Goal: Transaction & Acquisition: Obtain resource

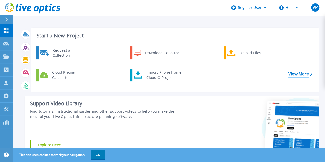
click at [306, 73] on link "View More" at bounding box center [300, 74] width 24 height 5
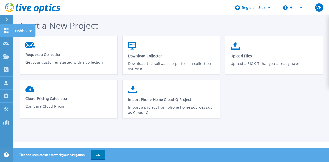
click at [7, 28] on icon at bounding box center [6, 30] width 6 height 5
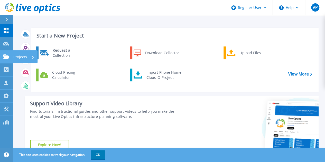
click at [5, 56] on icon at bounding box center [6, 56] width 6 height 4
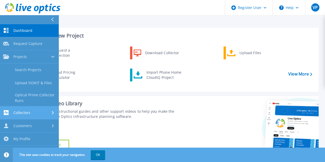
click at [42, 109] on link "Collectors Collectors" at bounding box center [29, 112] width 59 height 13
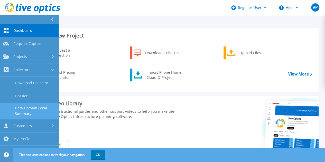
click at [42, 110] on link "Data Domain Local Summary" at bounding box center [29, 111] width 59 height 16
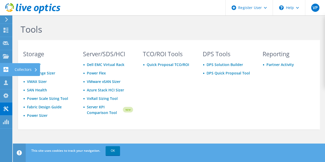
click at [6, 71] on use at bounding box center [6, 69] width 5 height 5
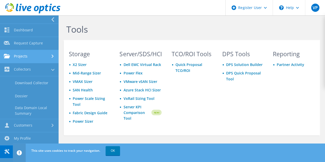
click at [42, 57] on link "Projects" at bounding box center [29, 56] width 59 height 13
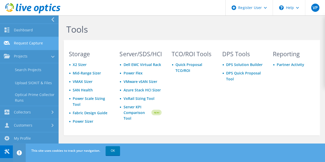
click at [42, 46] on link "Request Capture" at bounding box center [29, 43] width 59 height 13
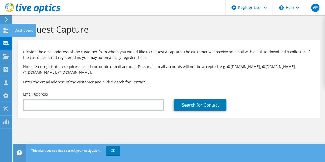
click at [4, 28] on use at bounding box center [6, 30] width 5 height 5
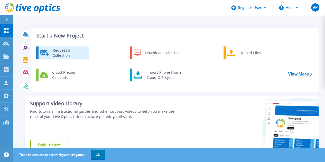
click at [74, 56] on div "Request a Collection" at bounding box center [69, 53] width 38 height 10
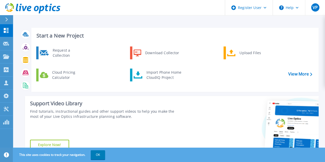
scroll to position [115, 0]
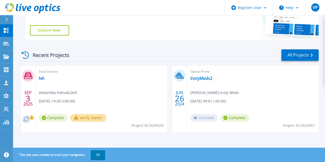
click at [82, 96] on div "Data Domain NA Vedantika Patnaik , Dell 09/03/2025, 14:20 (+00:00) Complete Ver…" at bounding box center [102, 99] width 132 height 67
click at [28, 74] on icon at bounding box center [28, 76] width 8 height 8
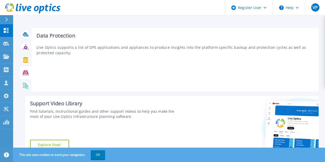
click at [24, 72] on icon at bounding box center [26, 72] width 6 height 5
click at [24, 70] on icon at bounding box center [26, 73] width 6 height 6
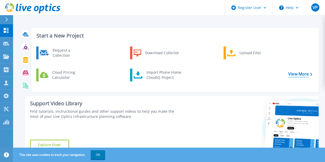
click at [301, 75] on link "View More" at bounding box center [300, 74] width 24 height 5
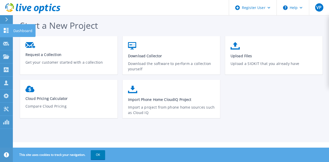
click at [5, 30] on icon at bounding box center [6, 30] width 5 height 5
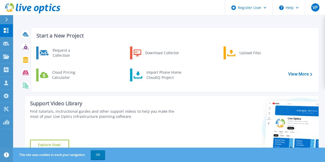
click at [5, 19] on div at bounding box center [9, 19] width 8 height 9
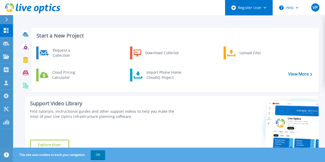
click at [263, 4] on div "Register User" at bounding box center [249, 7] width 48 height 15
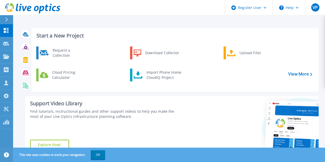
click at [266, 78] on div "Request a Collection Download Collector Upload Files Cloud Pricing Calculator I…" at bounding box center [174, 67] width 284 height 44
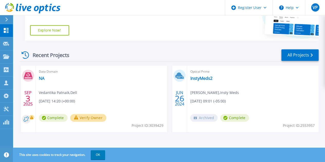
drag, startPoint x: 316, startPoint y: 115, endPoint x: 321, endPoint y: 59, distance: 56.4
click at [321, 59] on div "Start a New Project Request a Collection Download Collector Upload Files Cloud …" at bounding box center [169, 15] width 312 height 261
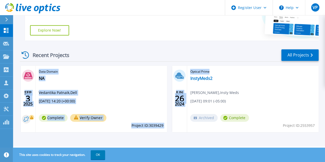
scroll to position [0, 0]
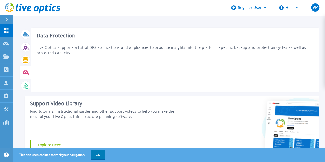
click at [25, 72] on icon at bounding box center [26, 73] width 6 height 6
click at [27, 69] on div at bounding box center [25, 72] width 9 height 9
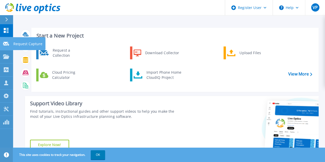
click at [8, 43] on icon at bounding box center [6, 44] width 6 height 4
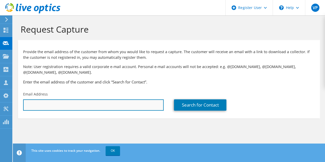
click at [135, 108] on input "text" at bounding box center [93, 104] width 141 height 11
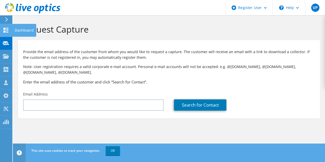
click at [5, 31] on use at bounding box center [6, 30] width 5 height 5
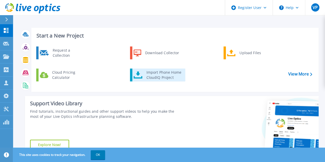
click at [169, 79] on div "Import Phone Home CloudIQ Project" at bounding box center [164, 75] width 40 height 10
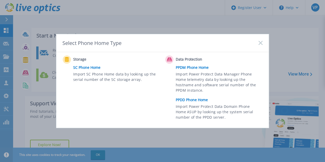
click at [201, 99] on link "PPDD Phone Home" at bounding box center [220, 100] width 89 height 8
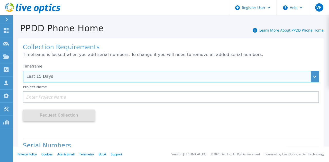
click at [131, 81] on div "Last 15 Days" at bounding box center [171, 77] width 296 height 12
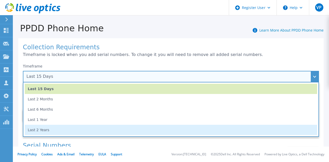
click at [99, 129] on li "Last 2 Years" at bounding box center [171, 130] width 292 height 10
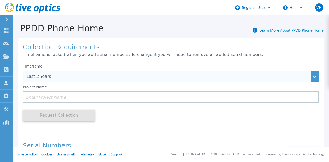
click at [308, 76] on div "Last 2 Years" at bounding box center [171, 77] width 296 height 12
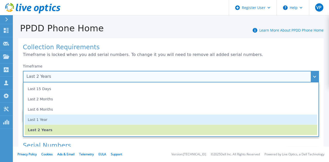
click at [144, 120] on li "Last 1 Year" at bounding box center [171, 120] width 292 height 10
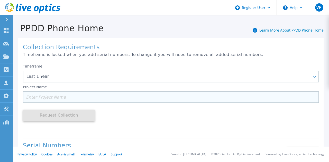
click at [79, 94] on input at bounding box center [171, 97] width 296 height 12
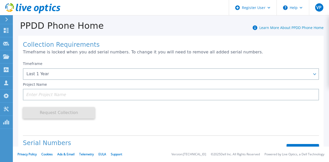
scroll to position [3, 0]
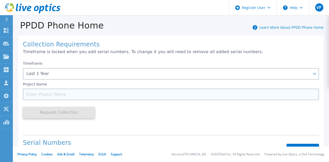
click at [55, 92] on input at bounding box center [171, 95] width 296 height 12
paste input "PH Full DD & Avamar estate refresh for 2026"
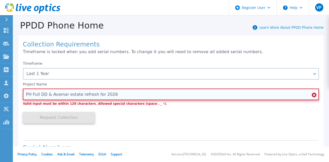
click at [121, 89] on input "PH Full DD & Avamar estate refresh for 2026" at bounding box center [171, 95] width 296 height 12
drag, startPoint x: 117, startPoint y: 91, endPoint x: 51, endPoint y: 97, distance: 66.5
click at [51, 97] on input "PH Full DD & Avamar estate refresh for 2026" at bounding box center [171, 95] width 296 height 12
click at [69, 96] on input "PH Full DD & Avamar estate refresh for 2026" at bounding box center [171, 95] width 296 height 12
click at [114, 92] on input "PH Full DD & Avamar estate refresh for 2026" at bounding box center [171, 95] width 296 height 12
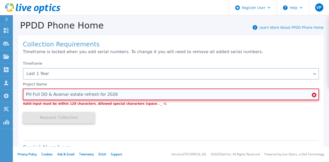
drag, startPoint x: 114, startPoint y: 93, endPoint x: 46, endPoint y: 94, distance: 68.1
click at [46, 94] on input "PH Full DD & Avamar estate refresh for 2026" at bounding box center [171, 95] width 296 height 12
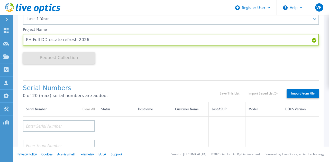
scroll to position [59, 0]
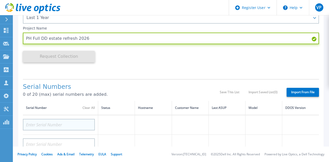
type input "PH Full DD estate refresh 2026"
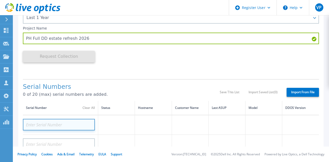
click at [52, 125] on input at bounding box center [59, 125] width 72 height 12
click at [46, 125] on input at bounding box center [59, 125] width 72 height 12
paste input "CKM01220905421"
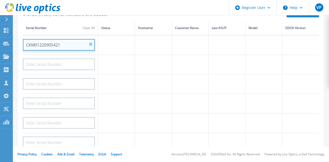
scroll to position [137, 0]
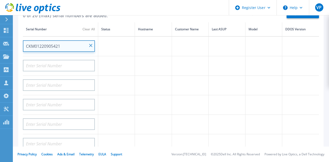
type input "CKM01220905421"
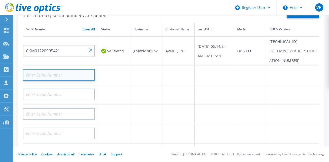
click at [64, 69] on input at bounding box center [59, 75] width 72 height 12
paste input "CKM01220905419"
type input "CKM01220905419"
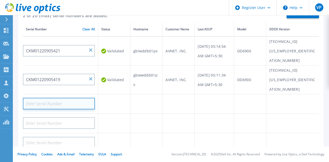
click at [68, 98] on input at bounding box center [59, 104] width 72 height 12
paste input "DE600220556309"
type input "DE600220556309"
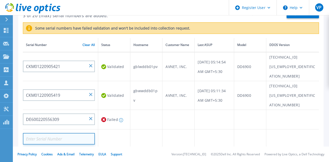
click at [65, 133] on input at bounding box center [59, 139] width 72 height 12
paste input "DE600220556308"
type input "DE600220556308"
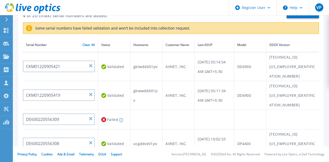
paste input "DE600220556310"
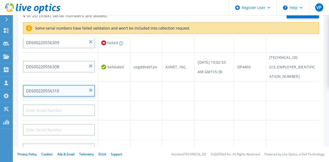
scroll to position [77, 0]
type input "DE600220556310"
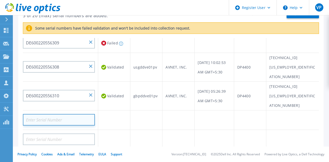
click at [50, 114] on input at bounding box center [59, 120] width 72 height 12
paste input "CKM01221605537"
type input "CKM01221605537"
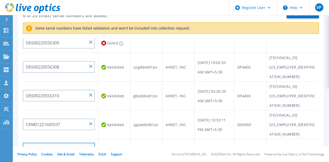
click at [56, 143] on input at bounding box center [59, 149] width 72 height 12
paste input "CKM01221605306"
type input "CKM01221605306"
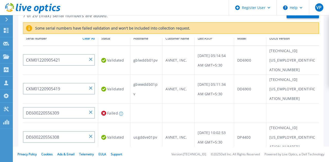
scroll to position [7, 0]
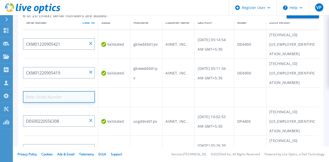
paste input "DE600220556309"
type input "DE600220556309"
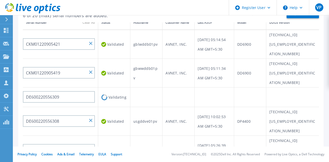
click at [178, 88] on td at bounding box center [178, 98] width 32 height 20
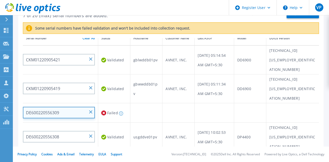
click at [88, 107] on input "DE600220556309" at bounding box center [59, 113] width 72 height 12
click at [95, 107] on input "DE600220556309" at bounding box center [59, 113] width 72 height 12
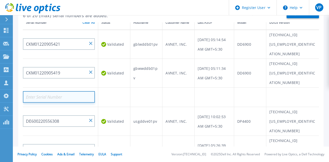
paste input "ELMDDV08222SVD"
type input "ELMDDV08222SVD"
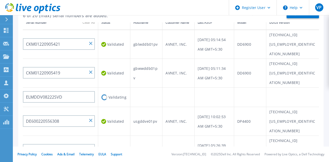
click at [147, 107] on td "usgddve01pv" at bounding box center [146, 121] width 32 height 29
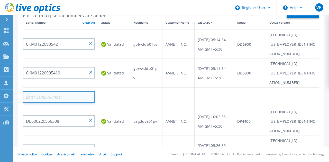
paste input "DE600220556309"
type input "DE600220556309"
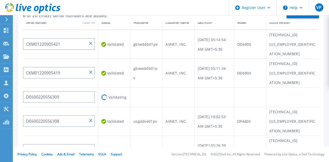
click at [159, 88] on td at bounding box center [146, 98] width 32 height 20
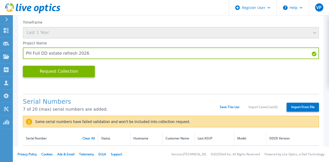
scroll to position [49, 0]
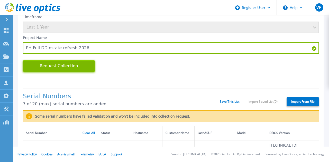
click at [66, 64] on button "Request Collection" at bounding box center [59, 66] width 72 height 12
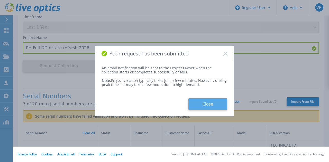
click at [206, 102] on button "Close" at bounding box center [207, 104] width 39 height 12
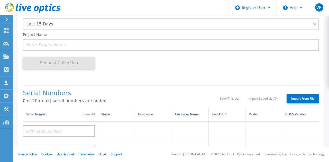
scroll to position [50, 0]
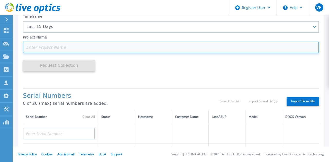
drag, startPoint x: 103, startPoint y: 49, endPoint x: 135, endPoint y: 167, distance: 122.9
click at [135, 162] on html "Register User Help VP Dell User Vedantika Patnaik Vedantika.Patnaik@dell.com De…" at bounding box center [164, 81] width 329 height 162
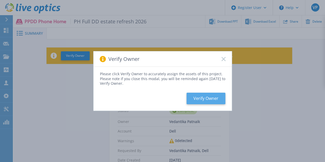
click at [210, 98] on button "Verify Owner" at bounding box center [205, 99] width 39 height 12
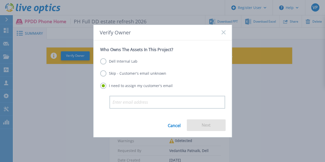
click at [130, 61] on label "Dell Internal Lab" at bounding box center [118, 61] width 37 height 6
click at [0, 0] on input "Dell Internal Lab" at bounding box center [0, 0] width 0 height 0
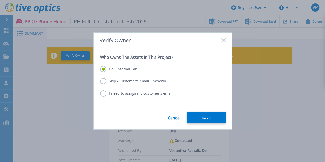
click at [150, 83] on label "Skip - Customer's email unknown" at bounding box center [133, 81] width 66 height 6
click at [0, 0] on input "Skip - Customer's email unknown" at bounding box center [0, 0] width 0 height 0
click at [209, 120] on button "Next" at bounding box center [206, 118] width 39 height 12
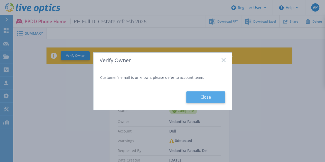
click at [207, 96] on button "Close" at bounding box center [205, 97] width 39 height 12
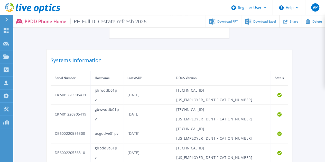
scroll to position [171, 0]
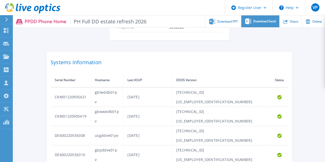
click at [260, 25] on div "Download Excel" at bounding box center [260, 21] width 38 height 12
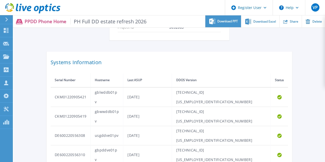
click at [225, 21] on span "Download PPT" at bounding box center [227, 21] width 21 height 3
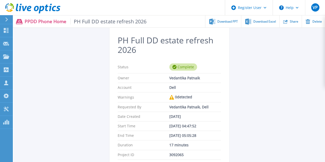
scroll to position [29, 0]
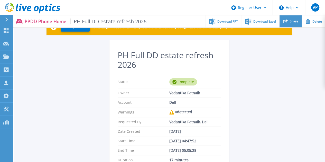
click at [286, 18] on div "Share" at bounding box center [290, 21] width 22 height 12
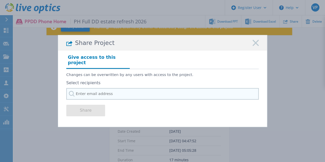
click at [115, 92] on input "text" at bounding box center [162, 94] width 192 height 12
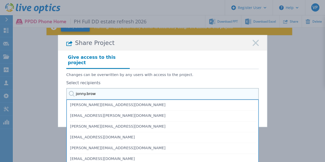
type input "jonny.brown"
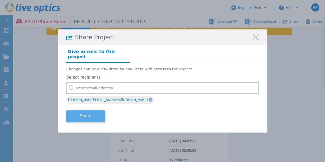
click at [89, 115] on button "Share" at bounding box center [85, 116] width 39 height 12
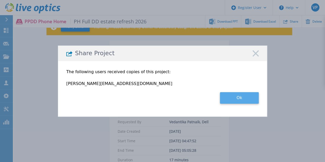
click at [235, 98] on button "Ok" at bounding box center [239, 98] width 39 height 12
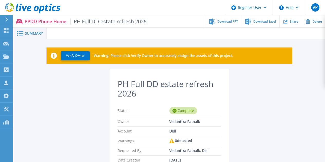
scroll to position [142, 0]
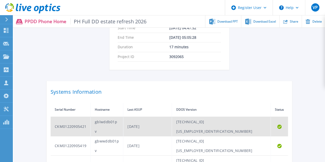
click at [86, 119] on td "CKM01220905421" at bounding box center [71, 127] width 40 height 20
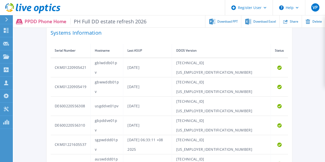
scroll to position [0, 0]
